Goal: Information Seeking & Learning: Understand process/instructions

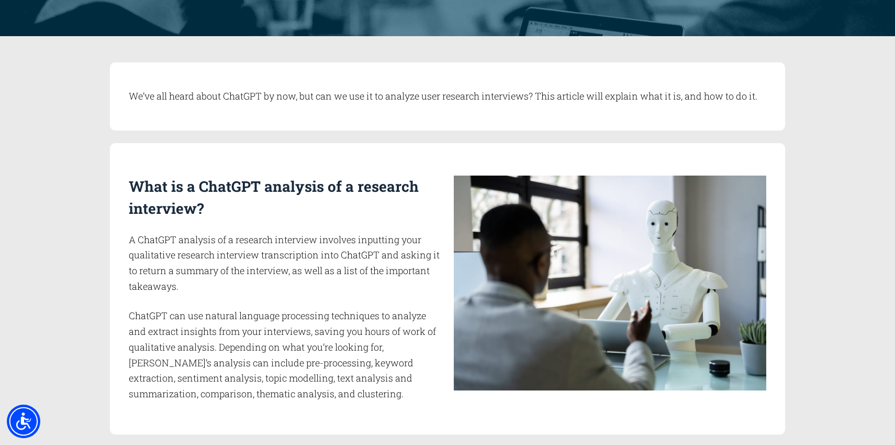
scroll to position [155, 0]
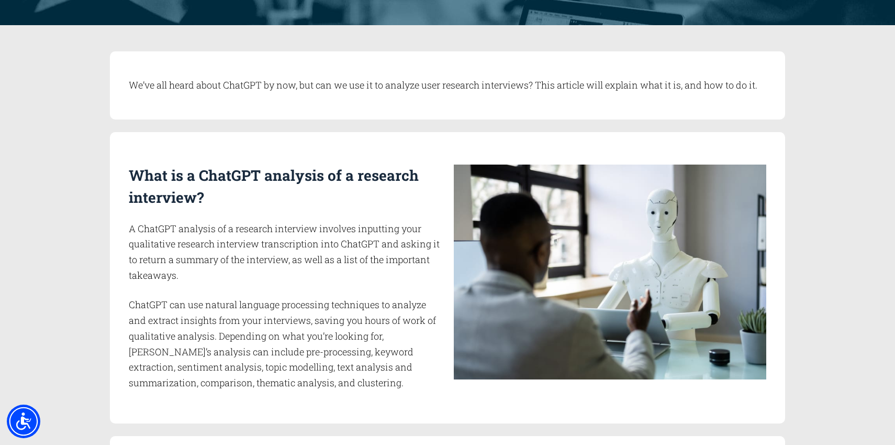
click at [310, 239] on p "A ChatGPT analysis of a research interview involves inputting your qualitative …" at bounding box center [285, 252] width 313 height 62
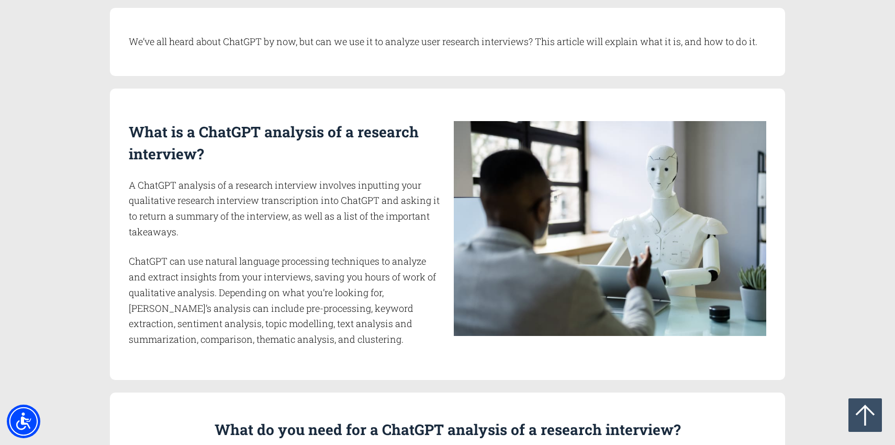
scroll to position [199, 0]
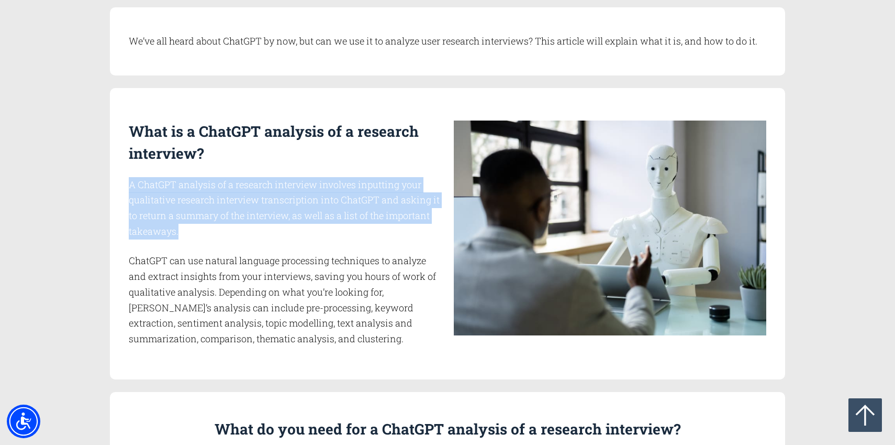
drag, startPoint x: 310, startPoint y: 239, endPoint x: 338, endPoint y: 158, distance: 85.8
click at [338, 158] on div "What is a ChatGPT analysis of a research interview? A ChatGPT analysis of a res…" at bounding box center [285, 233] width 313 height 226
click at [338, 158] on h2 "What is a ChatGPT analysis of a research interview?" at bounding box center [285, 142] width 313 height 44
drag, startPoint x: 241, startPoint y: 194, endPoint x: 238, endPoint y: 239, distance: 44.6
click at [238, 239] on div "What is a ChatGPT analysis of a research interview? A ChatGPT analysis of a res…" at bounding box center [285, 233] width 313 height 226
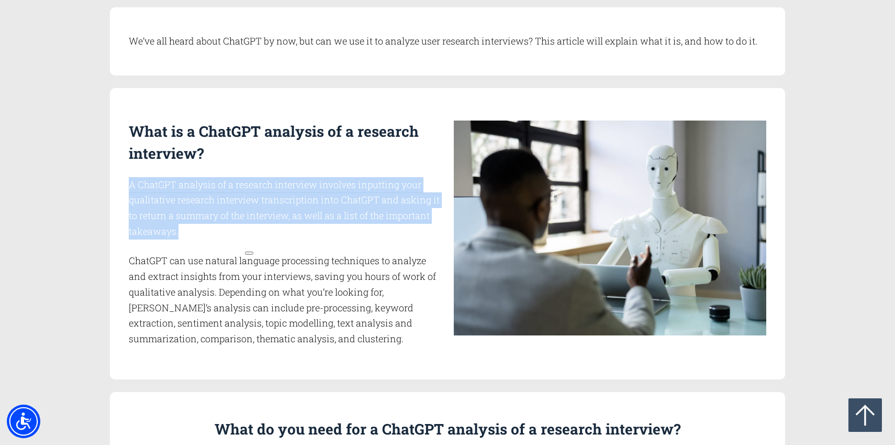
click at [238, 239] on p "A ChatGPT analysis of a research interview involves inputting your qualitative …" at bounding box center [285, 208] width 313 height 62
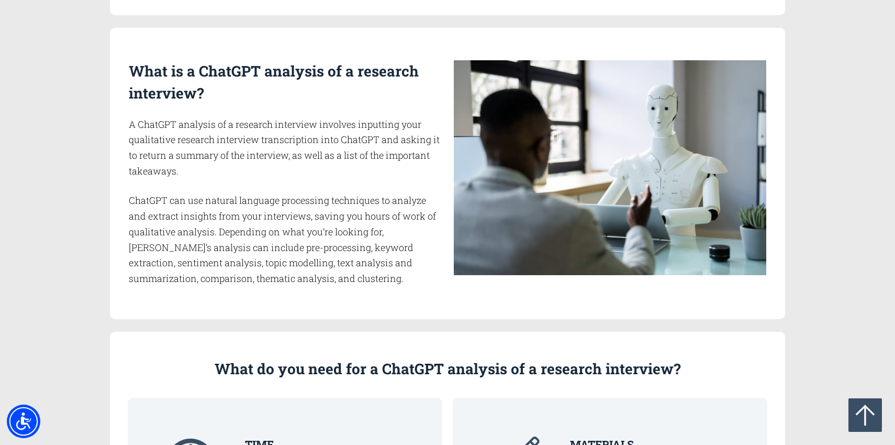
scroll to position [260, 0]
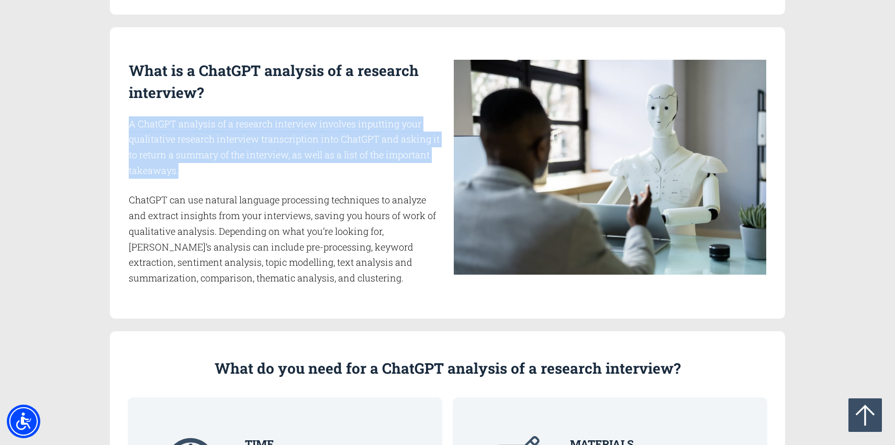
drag, startPoint x: 265, startPoint y: 181, endPoint x: 268, endPoint y: 90, distance: 91.1
click at [268, 90] on div "What is a ChatGPT analysis of a research interview? A ChatGPT analysis of a res…" at bounding box center [285, 173] width 313 height 226
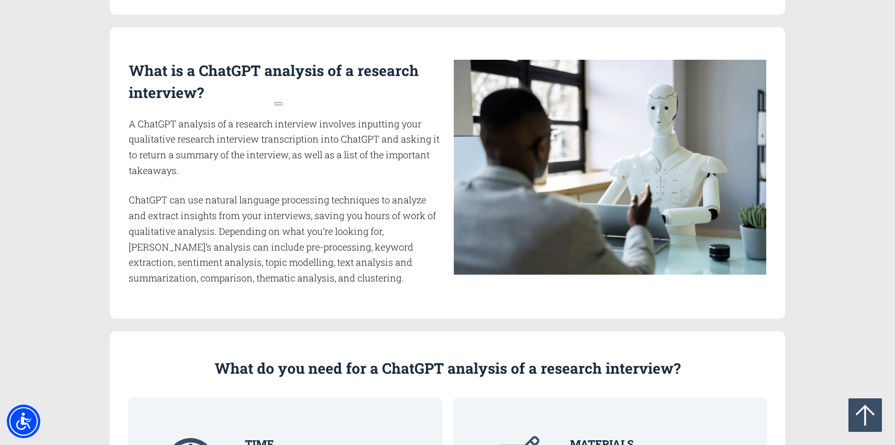
click at [254, 192] on p "ChatGPT can use natural language processing techniques to analyze and extract i…" at bounding box center [285, 238] width 313 height 93
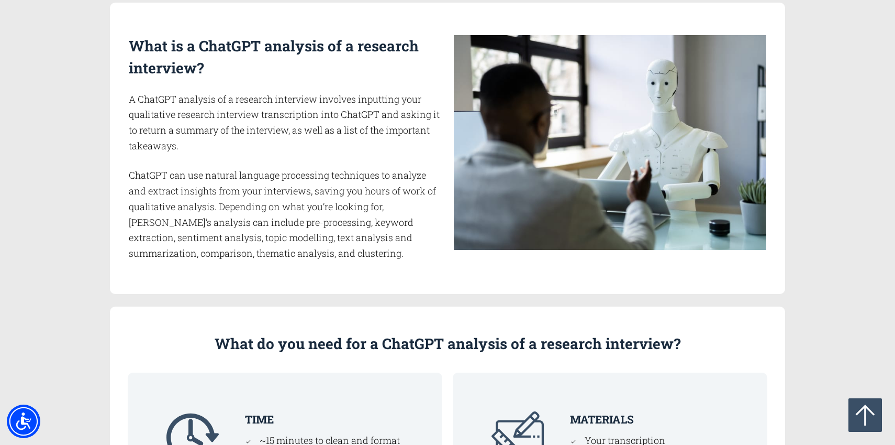
scroll to position [286, 0]
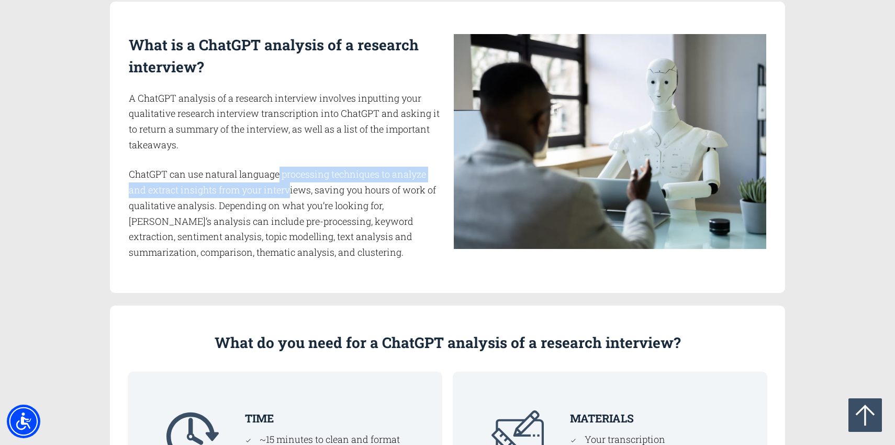
drag, startPoint x: 280, startPoint y: 178, endPoint x: 290, endPoint y: 188, distance: 14.1
click at [290, 188] on p "ChatGPT can use natural language processing techniques to analyze and extract i…" at bounding box center [285, 212] width 313 height 93
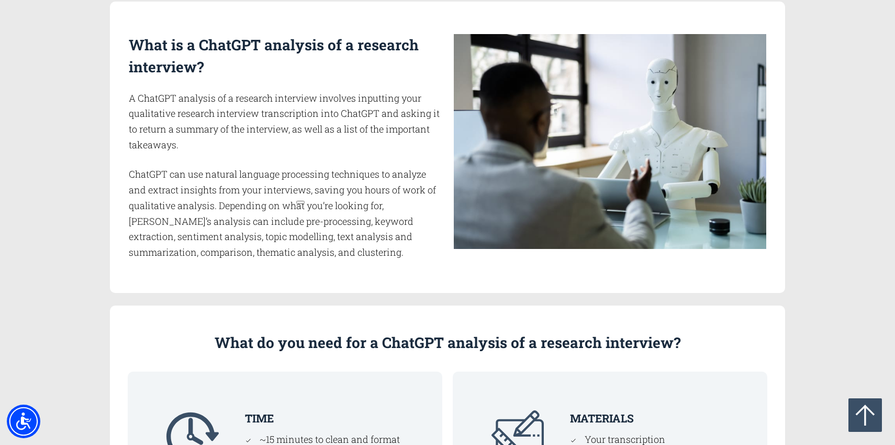
click at [296, 143] on p "A ChatGPT analysis of a research interview involves inputting your qualitative …" at bounding box center [285, 122] width 313 height 62
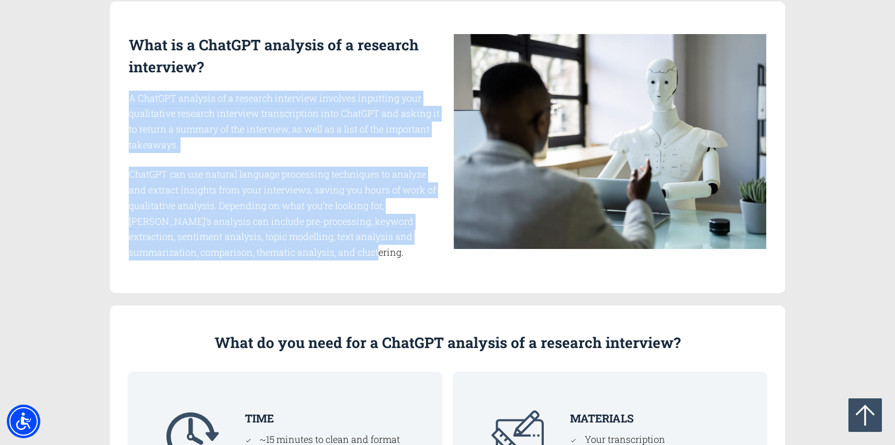
drag, startPoint x: 371, startPoint y: 266, endPoint x: 384, endPoint y: 66, distance: 200.4
click at [384, 66] on div "What is a ChatGPT analysis of a research interview? A ChatGPT analysis of a res…" at bounding box center [447, 147] width 675 height 291
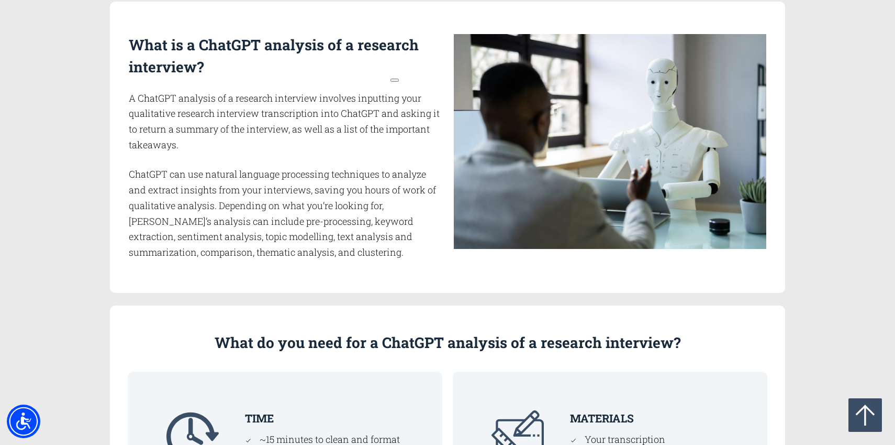
click at [339, 195] on p "ChatGPT can use natural language processing techniques to analyze and extract i…" at bounding box center [285, 212] width 313 height 93
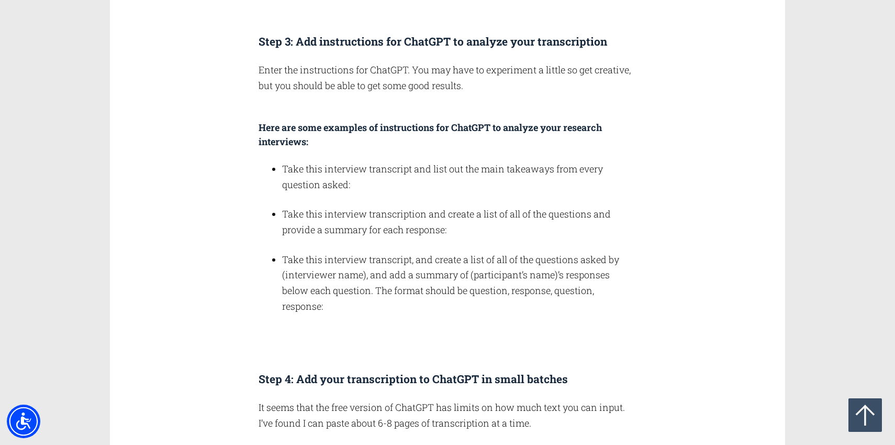
scroll to position [1500, 0]
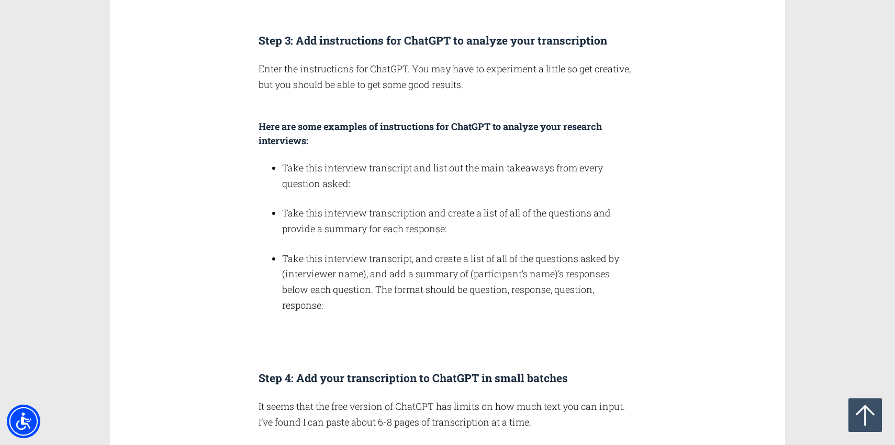
click at [434, 291] on li "Take this interview transcript, and create a list of all of the questions asked…" at bounding box center [459, 282] width 354 height 62
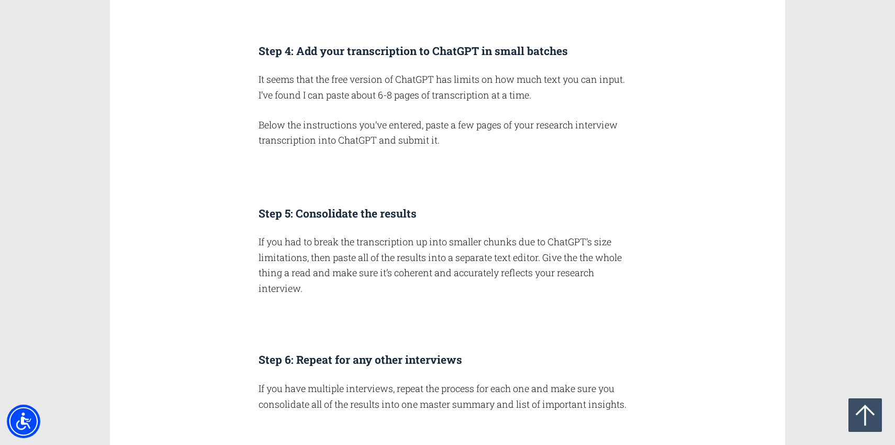
scroll to position [1829, 0]
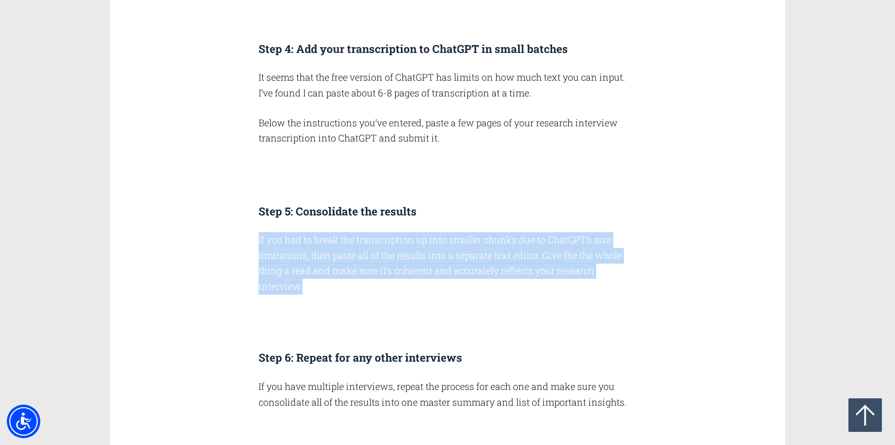
drag, startPoint x: 385, startPoint y: 292, endPoint x: 429, endPoint y: 210, distance: 93.2
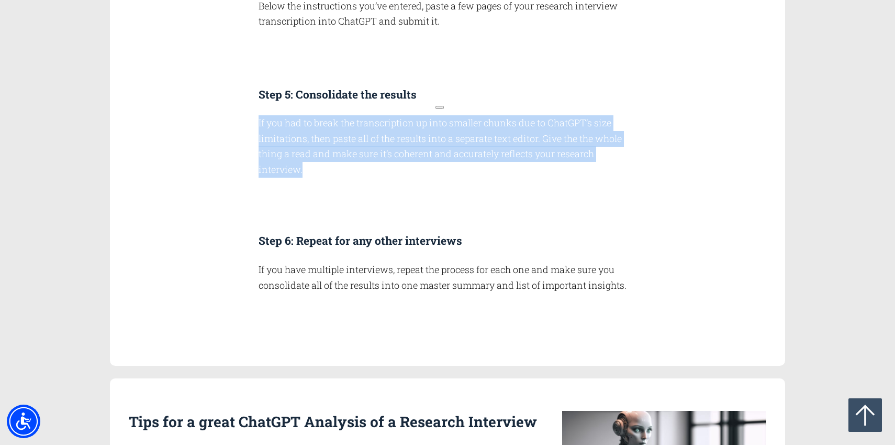
scroll to position [1962, 0]
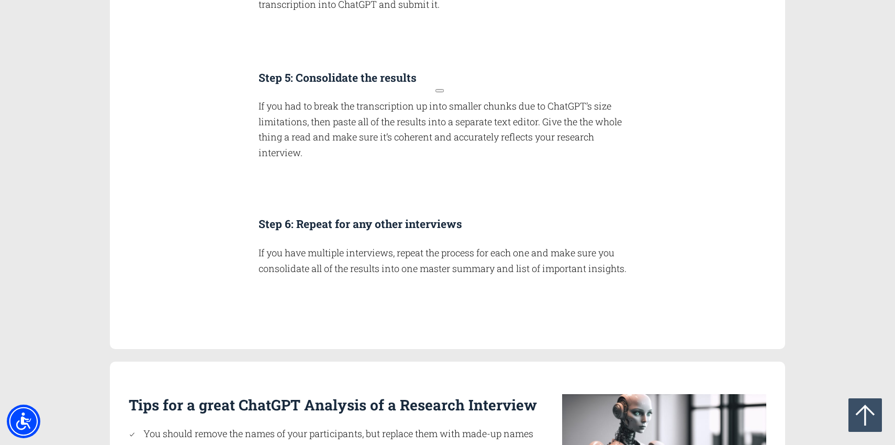
click at [426, 227] on h3 "Step 6: Repeat for any other interviews" at bounding box center [447, 224] width 377 height 17
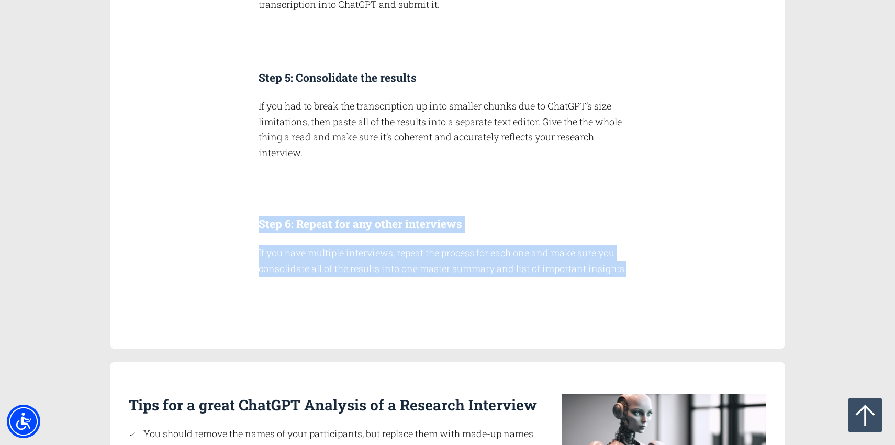
drag, startPoint x: 426, startPoint y: 285, endPoint x: 551, endPoint y: 188, distance: 158.7
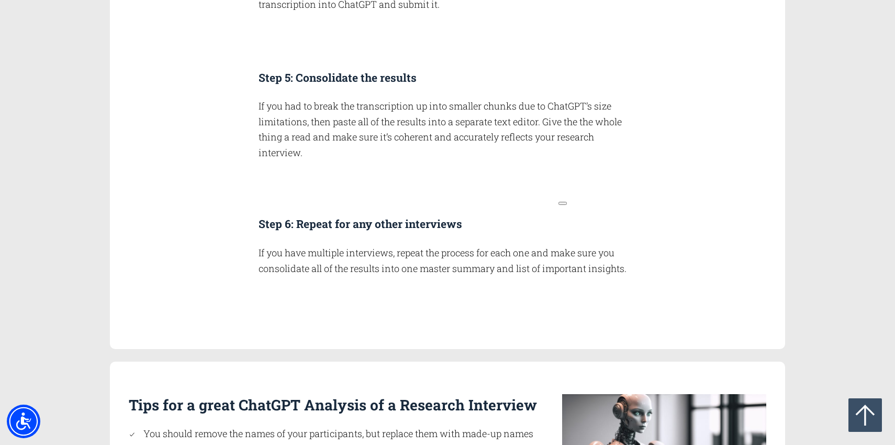
click at [539, 201] on div "Step 6: Repeat for any other interviews" at bounding box center [447, 215] width 377 height 33
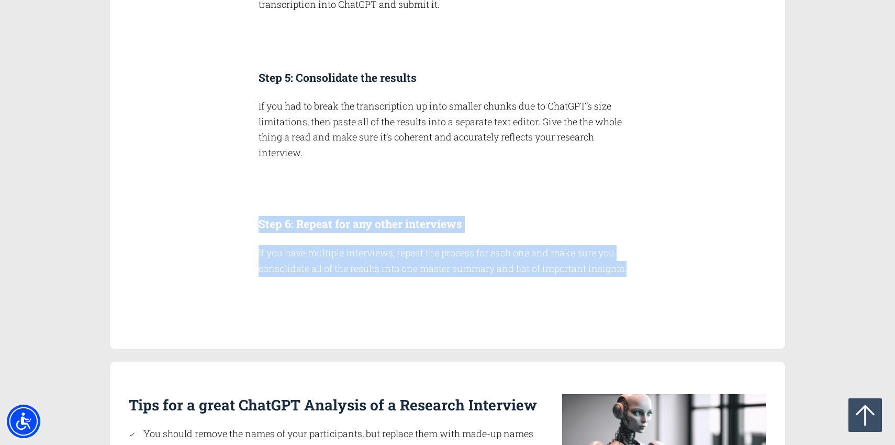
drag, startPoint x: 526, startPoint y: 291, endPoint x: 526, endPoint y: 185, distance: 105.8
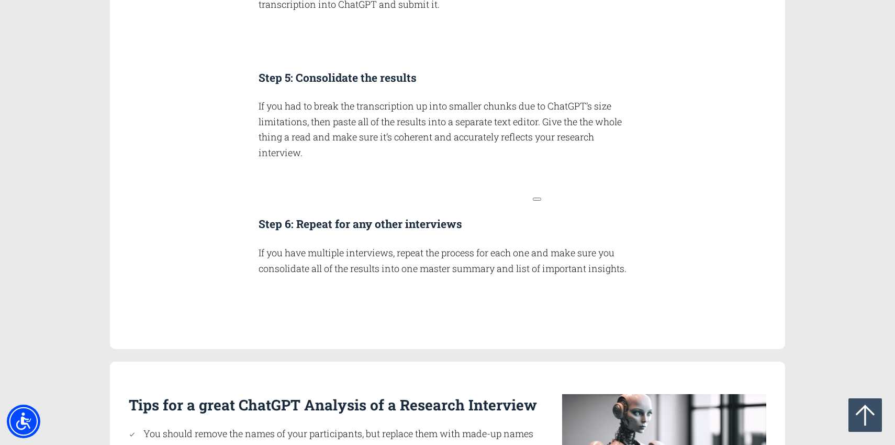
click at [494, 190] on div at bounding box center [447, 186] width 377 height 26
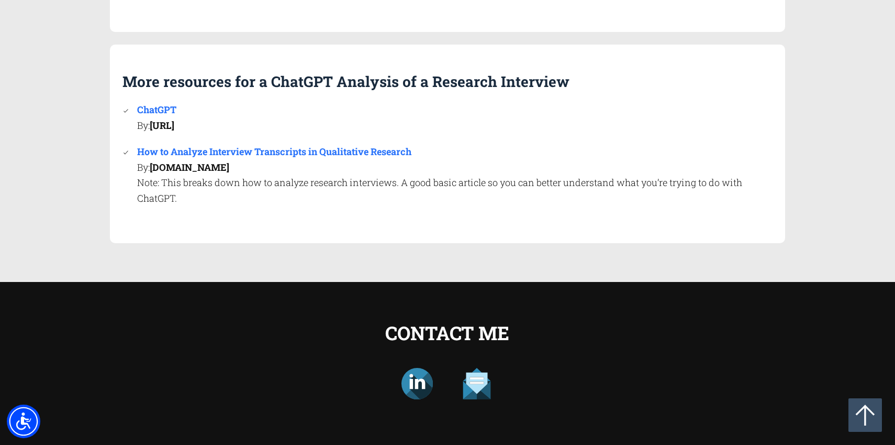
scroll to position [2571, 0]
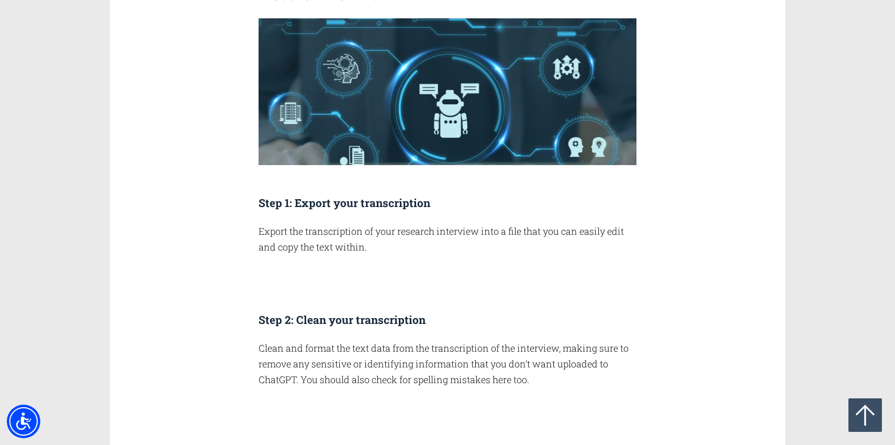
scroll to position [1090, 0]
